Goal: Communication & Community: Answer question/provide support

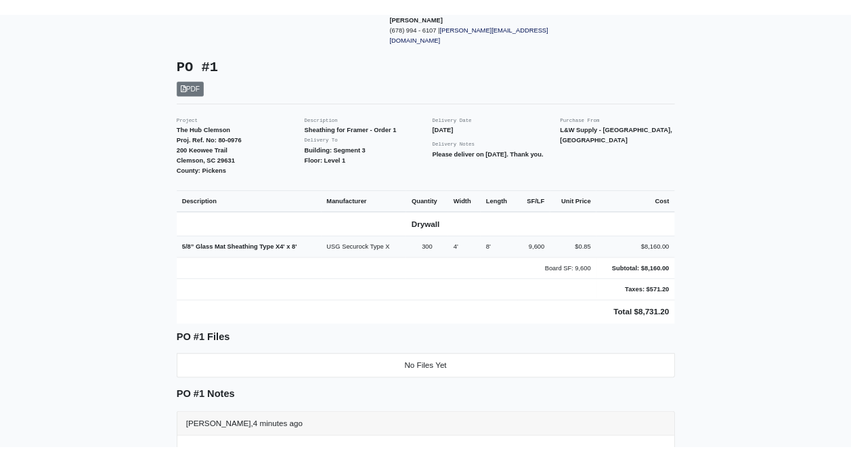
scroll to position [271, 0]
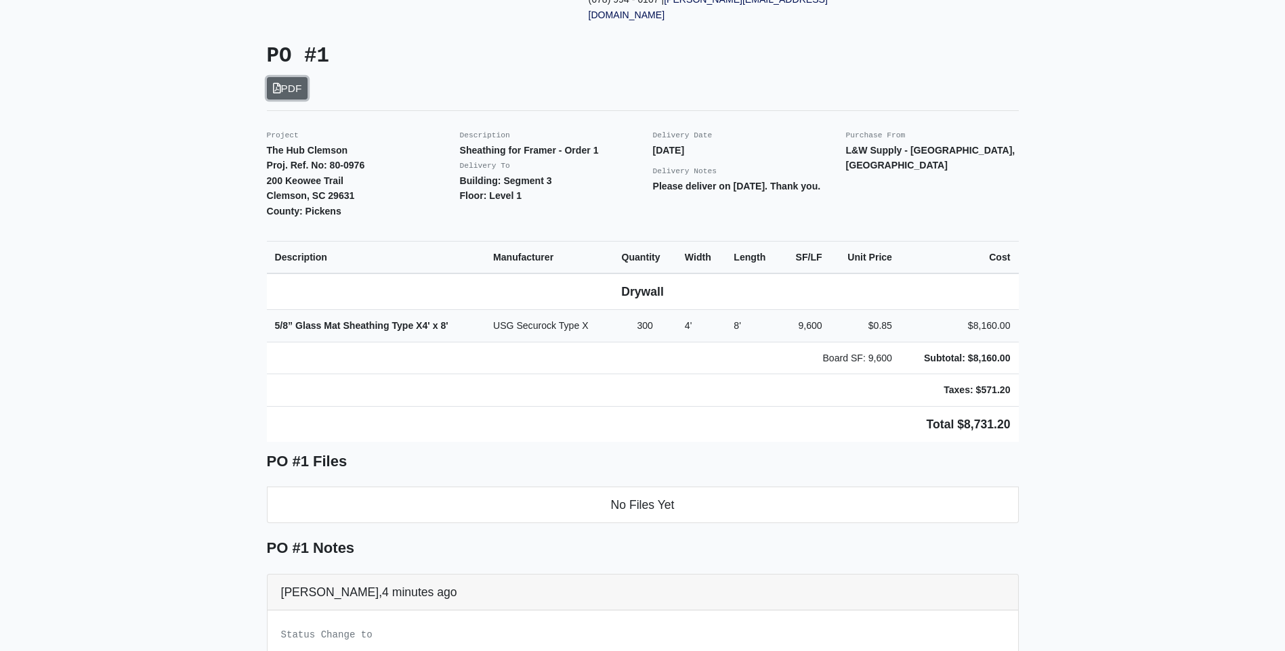
click at [294, 77] on link "PDF" at bounding box center [287, 88] width 41 height 22
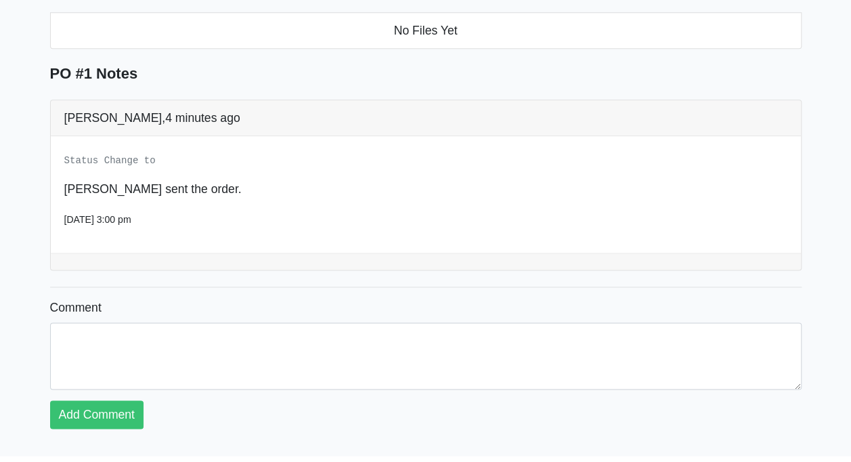
scroll to position [764, 0]
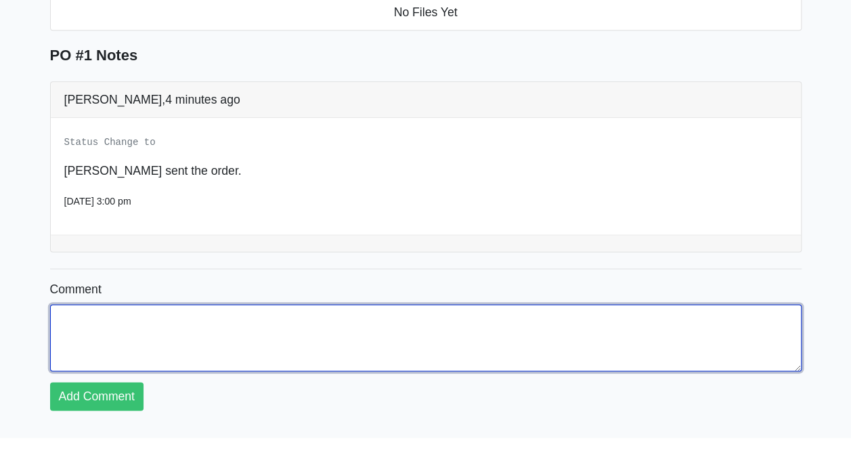
click at [191, 304] on textarea "Comment" at bounding box center [426, 337] width 752 height 66
type textarea "g"
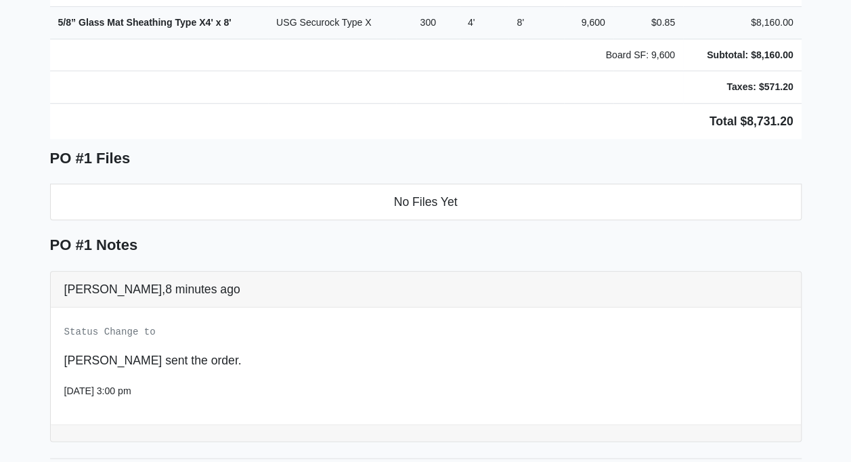
scroll to position [609, 0]
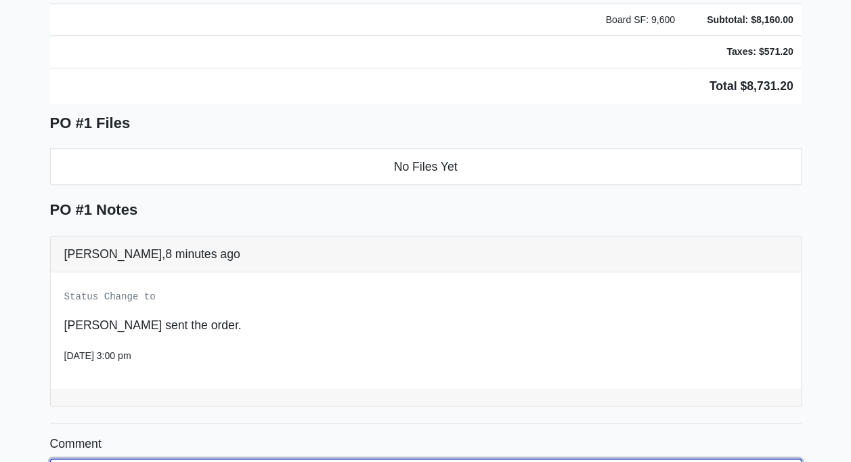
drag, startPoint x: 108, startPoint y: 441, endPoint x: 116, endPoint y: 437, distance: 8.8
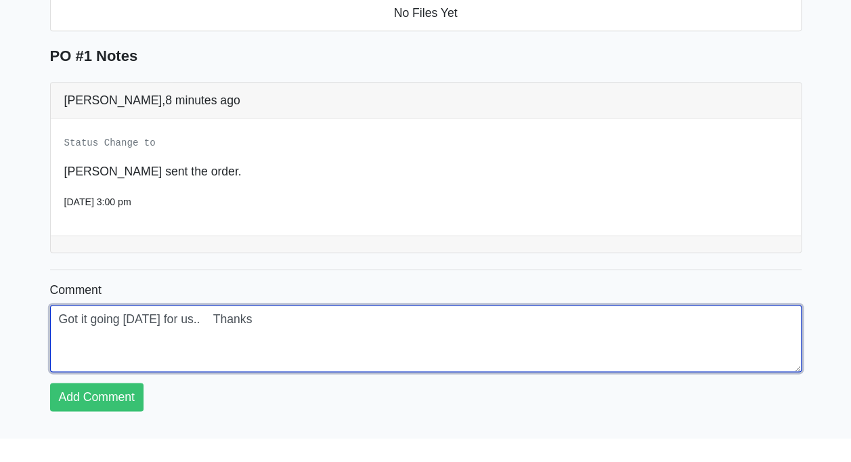
scroll to position [764, 0]
type textarea "Got it going tomorrow for us.. Thanks"
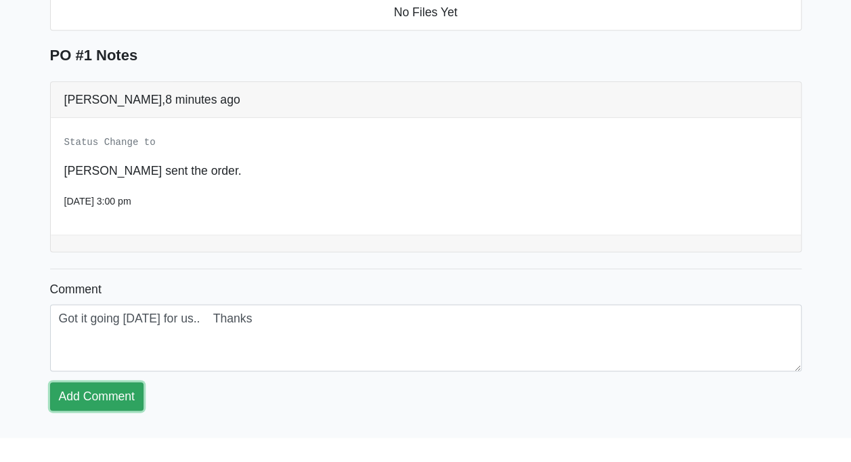
click at [115, 382] on link "Add Comment" at bounding box center [96, 396] width 93 height 28
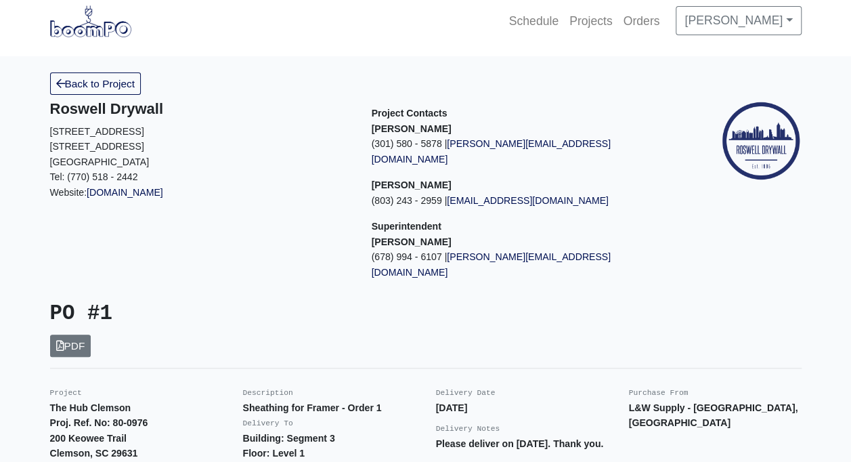
scroll to position [0, 0]
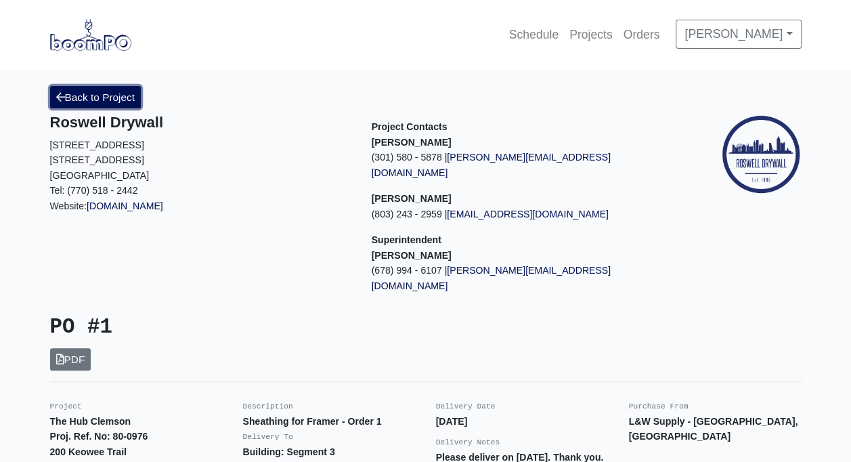
click at [81, 101] on link "Back to Project" at bounding box center [95, 97] width 91 height 22
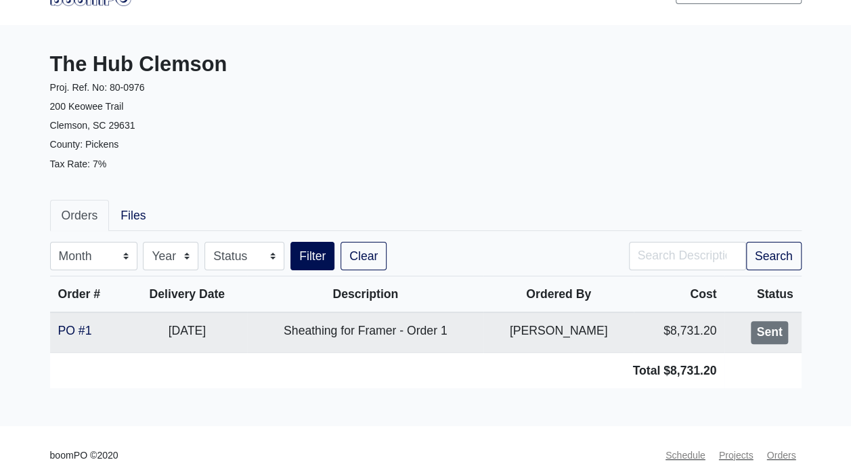
scroll to position [66, 0]
